Goal: Information Seeking & Learning: Learn about a topic

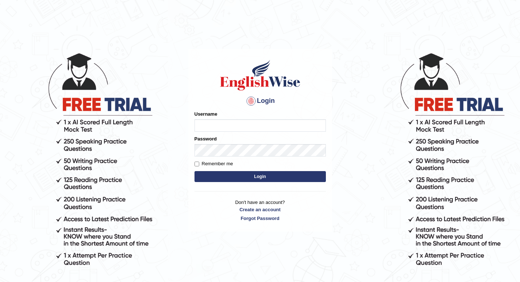
type input "NicolasD"
click at [243, 176] on button "Login" at bounding box center [260, 176] width 131 height 11
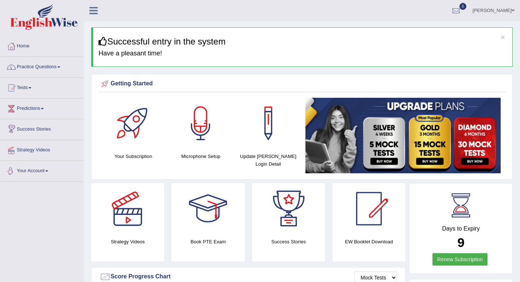
click at [41, 169] on link "Your Account" at bounding box center [41, 170] width 83 height 18
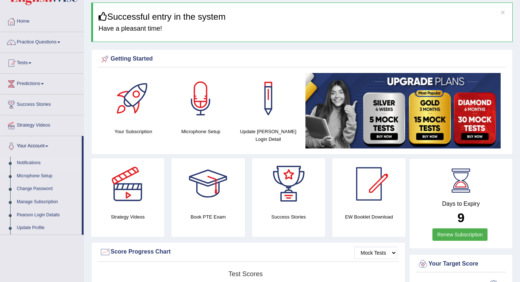
scroll to position [26, 0]
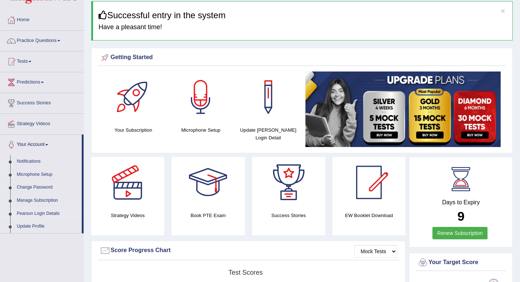
click at [42, 215] on link "Pearson Login Details" at bounding box center [48, 213] width 68 height 13
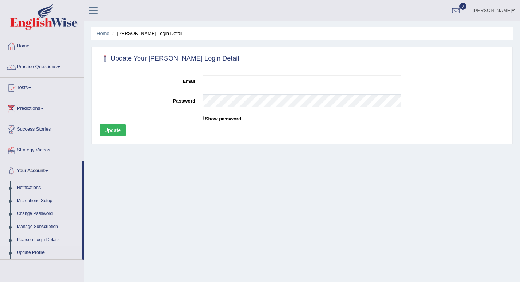
click at [41, 226] on link "Manage Subscription" at bounding box center [48, 227] width 68 height 13
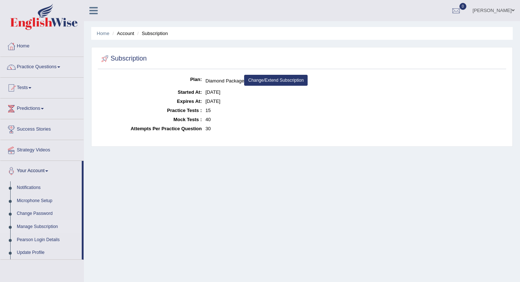
drag, startPoint x: 205, startPoint y: 92, endPoint x: 240, endPoint y: 89, distance: 34.5
click at [240, 89] on dd "Sep 11, 2025" at bounding box center [355, 92] width 299 height 9
click at [249, 159] on div "Home Account Subscription Subscription Plan: Diamond Package Change/Extend Subs…" at bounding box center [302, 182] width 436 height 365
drag, startPoint x: 205, startPoint y: 92, endPoint x: 241, endPoint y: 94, distance: 35.9
click at [241, 94] on dd "Sep 11, 2025" at bounding box center [355, 92] width 299 height 9
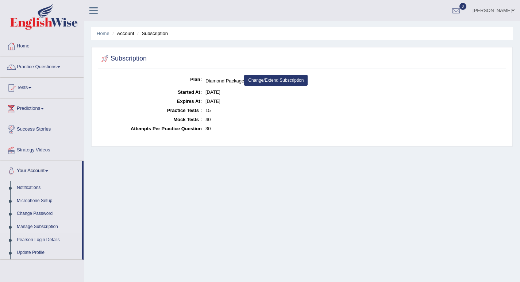
click at [230, 157] on div "Home Account Subscription Subscription Plan: Diamond Package Change/Extend Subs…" at bounding box center [302, 182] width 436 height 365
click at [24, 45] on link "Home" at bounding box center [41, 45] width 83 height 18
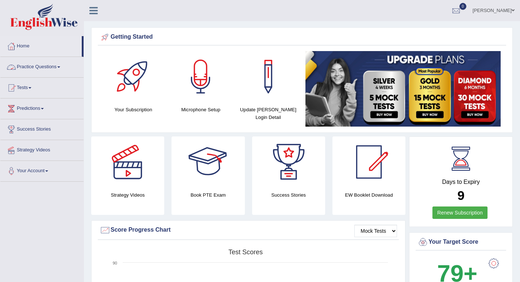
click at [30, 67] on link "Practice Questions" at bounding box center [41, 66] width 83 height 18
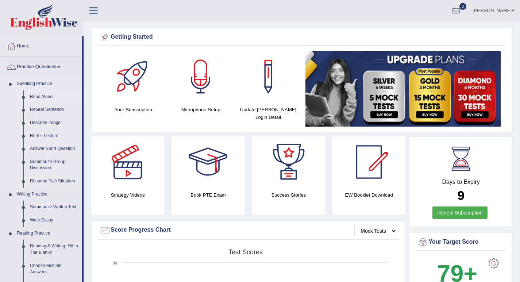
click at [44, 98] on link "Read Aloud" at bounding box center [54, 97] width 55 height 13
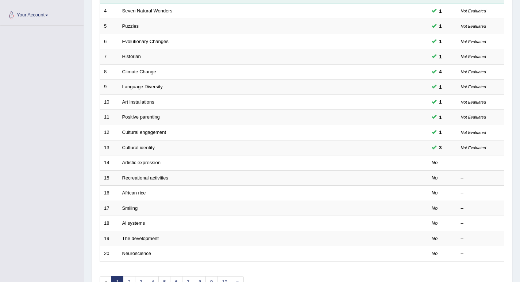
scroll to position [201, 0]
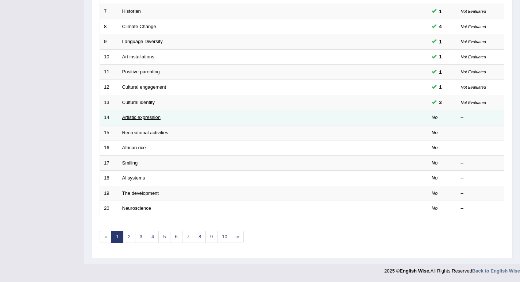
click at [140, 118] on link "Artistic expression" at bounding box center [141, 117] width 38 height 5
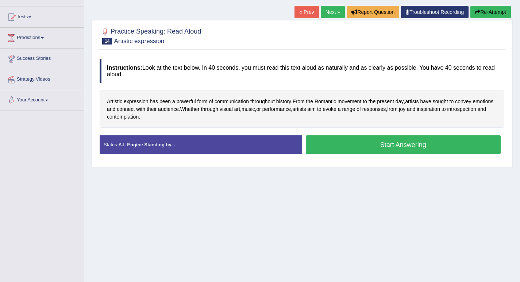
scroll to position [75, 0]
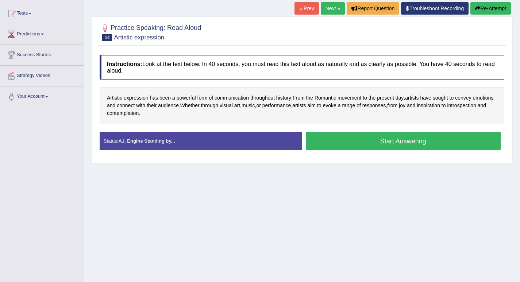
click at [344, 141] on button "Start Answering" at bounding box center [403, 141] width 195 height 19
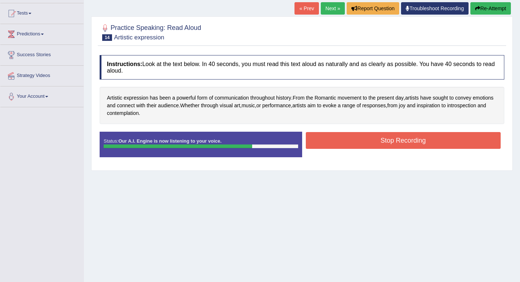
click at [409, 142] on button "Stop Recording" at bounding box center [403, 140] width 195 height 17
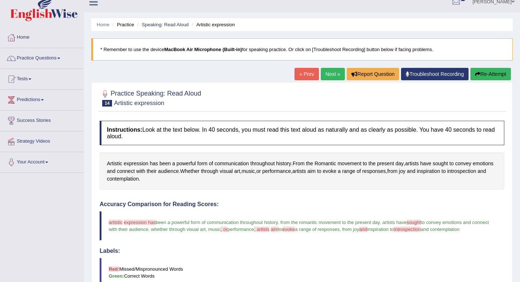
scroll to position [4, 0]
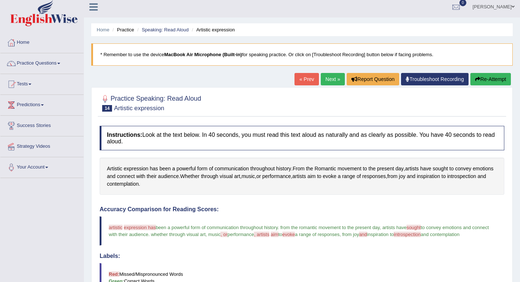
click at [328, 78] on link "Next »" at bounding box center [333, 79] width 24 height 12
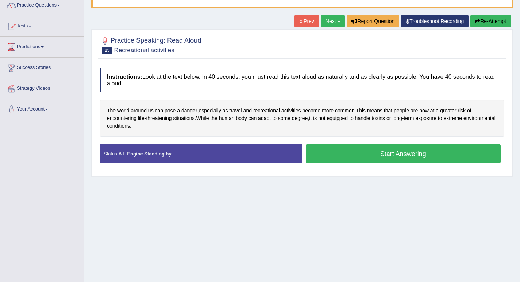
scroll to position [64, 0]
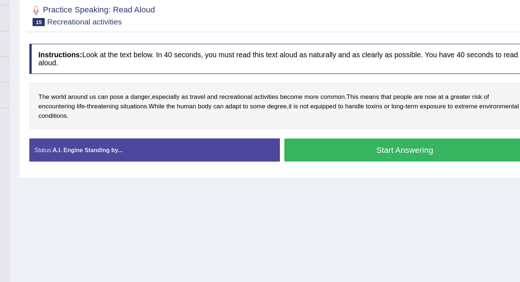
click at [379, 153] on button "Start Answering" at bounding box center [403, 151] width 195 height 19
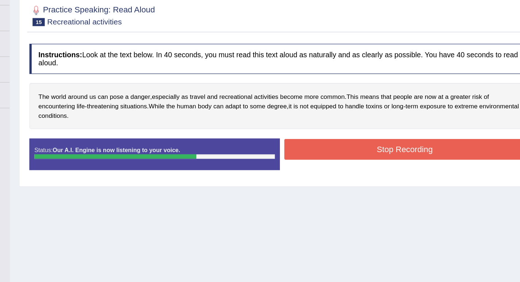
click at [366, 153] on button "Stop Recording" at bounding box center [403, 151] width 195 height 17
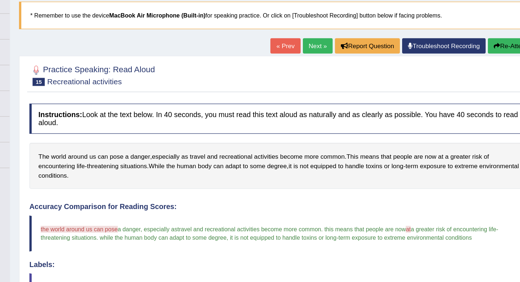
scroll to position [0, 0]
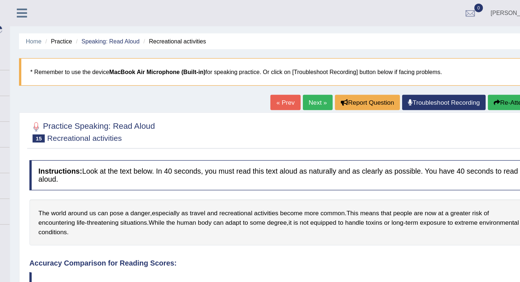
click at [325, 83] on link "Next »" at bounding box center [333, 83] width 24 height 12
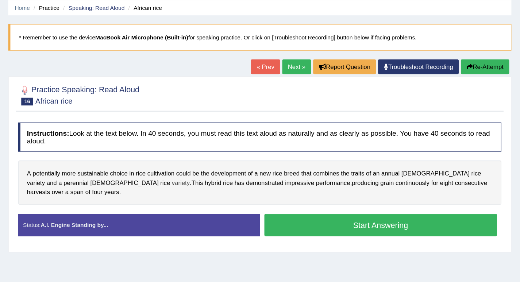
click at [229, 184] on span "variety" at bounding box center [236, 180] width 15 height 8
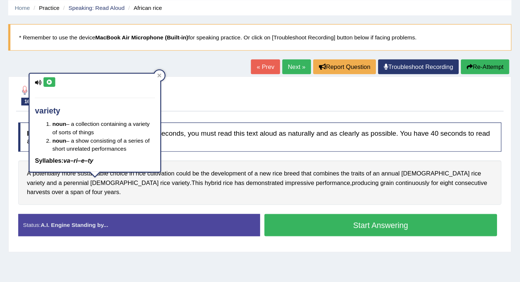
click at [173, 185] on div "A potentially more sustainable choice in rice cultivation could be the developm…" at bounding box center [302, 179] width 405 height 37
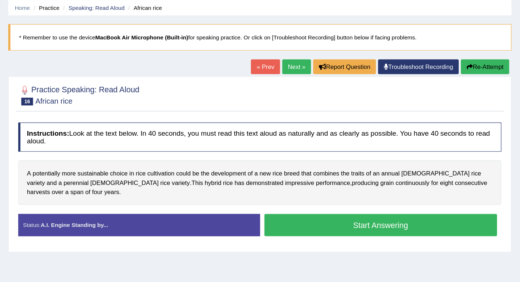
click at [386, 221] on button "Start Answering" at bounding box center [403, 215] width 195 height 19
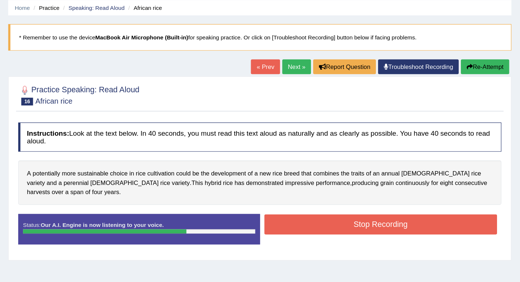
click at [442, 209] on button "Stop Recording" at bounding box center [403, 215] width 195 height 17
